Goal: Task Accomplishment & Management: Manage account settings

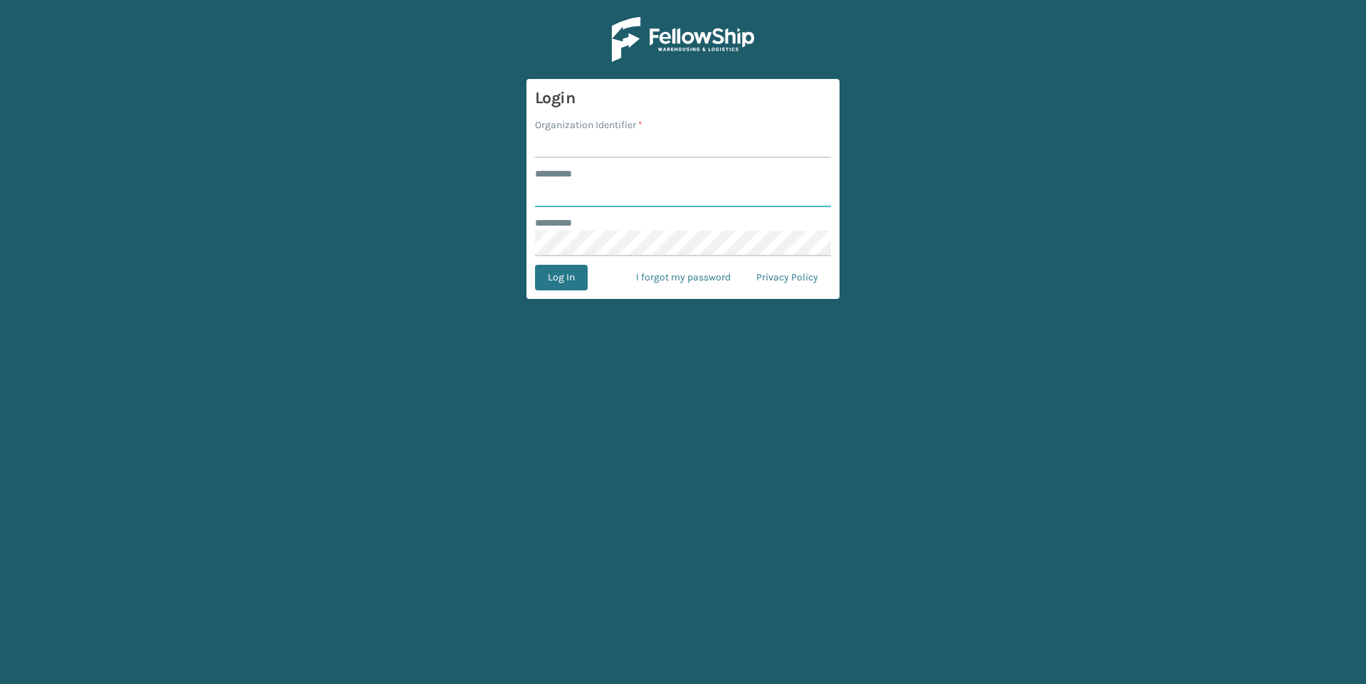
type input "***"
click at [583, 137] on input "Organization Identifier *" at bounding box center [683, 145] width 296 height 26
type input "tfm"
click at [535, 265] on button "Log In" at bounding box center [561, 278] width 53 height 26
